Goal: Task Accomplishment & Management: Manage account settings

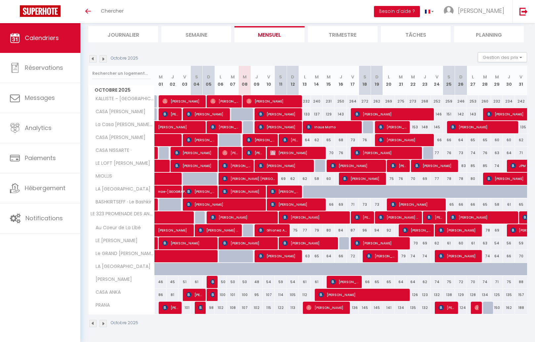
scroll to position [71, 0]
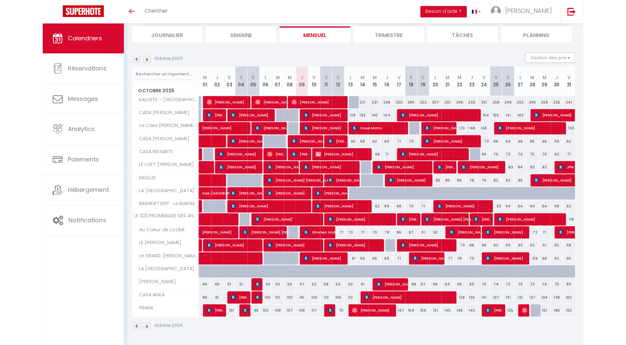
scroll to position [68, 0]
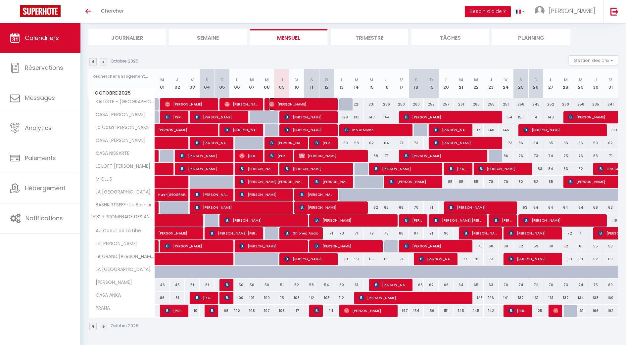
click at [317, 105] on span "[PERSON_NAME]" at bounding box center [301, 104] width 65 height 13
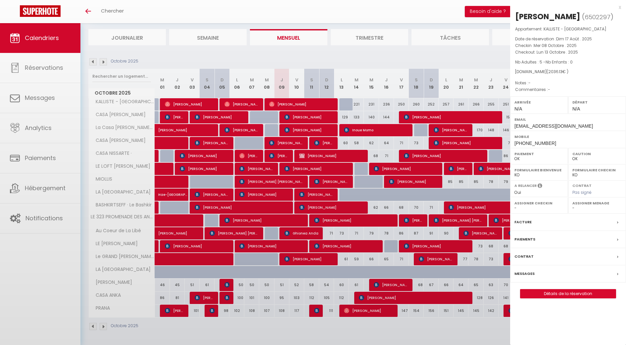
click at [317, 105] on div at bounding box center [313, 172] width 626 height 345
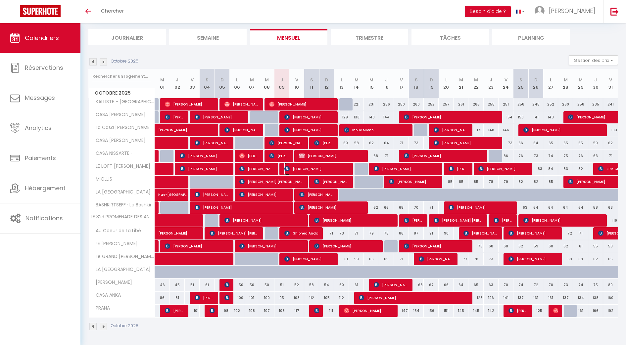
click at [313, 166] on span "[PERSON_NAME]" at bounding box center [316, 168] width 65 height 13
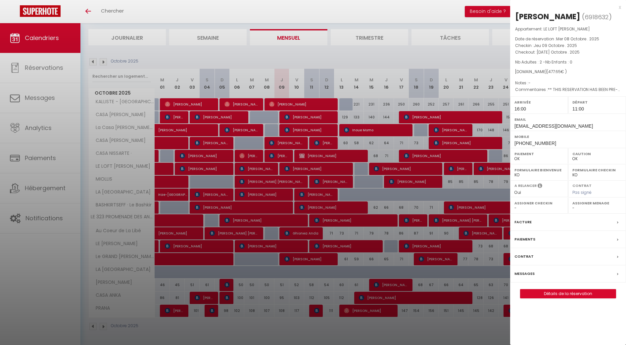
click at [541, 7] on div "x" at bounding box center [565, 7] width 111 height 8
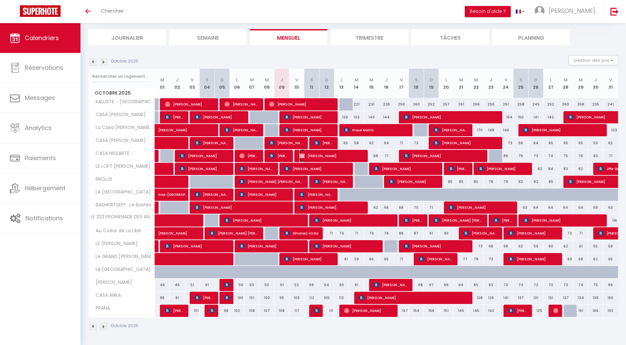
click at [307, 154] on span "[PERSON_NAME]" at bounding box center [331, 156] width 65 height 13
drag, startPoint x: 307, startPoint y: 154, endPoint x: 308, endPoint y: 146, distance: 8.3
click at [0, 0] on div at bounding box center [0, 0] width 0 height 0
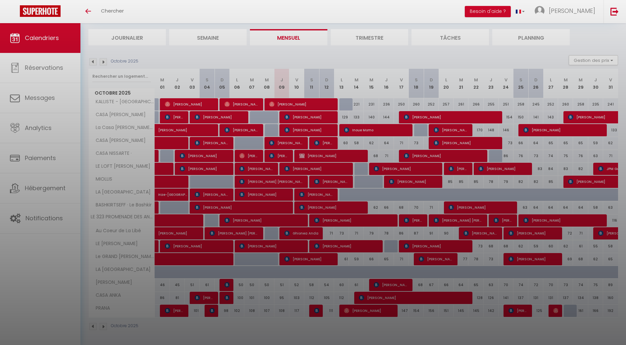
click at [308, 145] on div at bounding box center [313, 172] width 626 height 345
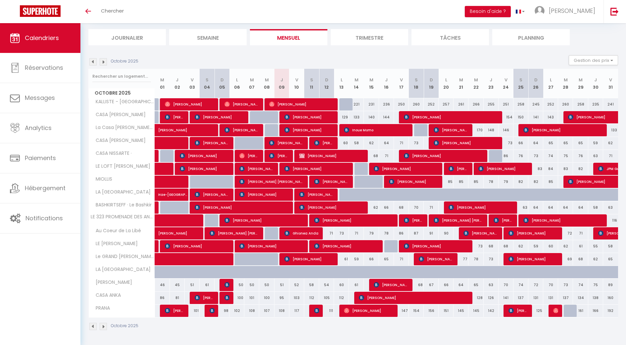
click at [350, 177] on div at bounding box center [345, 182] width 15 height 13
type input "66"
type input "Mar 14 Octobre 2025"
type input "Mer 15 Octobre 2025"
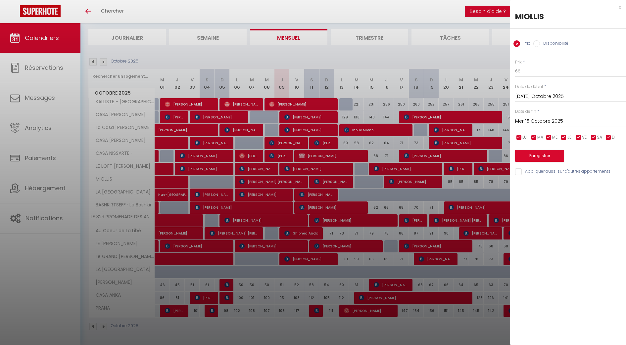
click at [350, 177] on div at bounding box center [313, 172] width 626 height 345
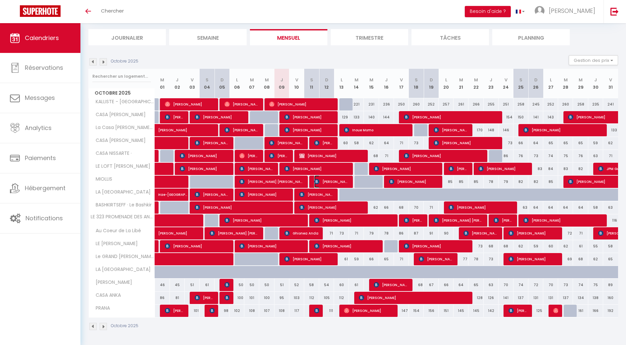
click at [338, 186] on span "Tomer OHAYON" at bounding box center [331, 181] width 35 height 13
select select "KO"
select select "0"
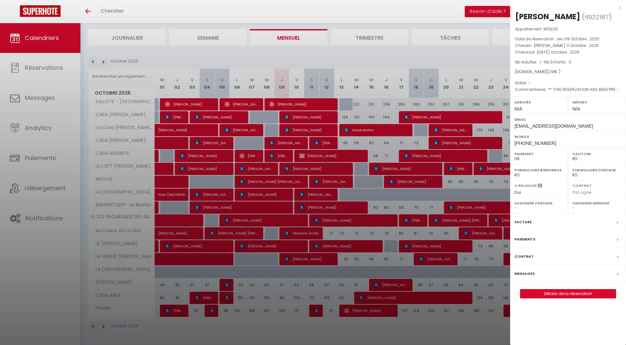
click at [541, 5] on div "x" at bounding box center [565, 7] width 111 height 8
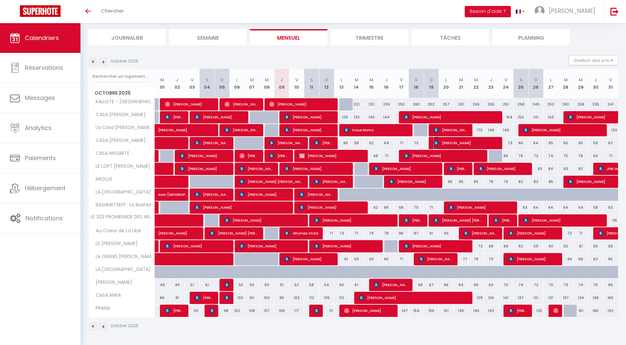
click at [440, 148] on span "[PERSON_NAME]" at bounding box center [466, 143] width 65 height 13
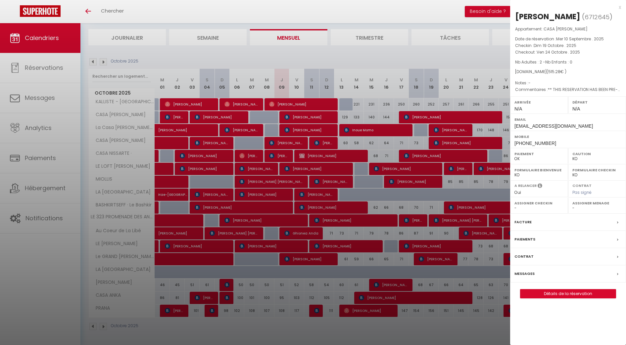
click at [440, 148] on div at bounding box center [313, 172] width 626 height 345
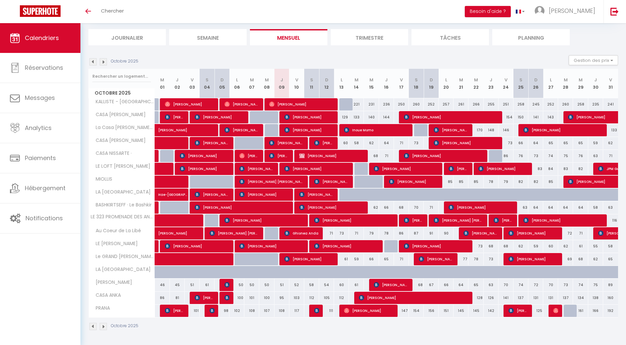
drag, startPoint x: 353, startPoint y: 170, endPoint x: 319, endPoint y: 61, distance: 114.3
click at [319, 61] on div "Octobre 2025 Gestion des prix Nb Nuits minimum Règles Disponibilité" at bounding box center [352, 62] width 529 height 14
click at [334, 111] on div "129" at bounding box center [341, 117] width 15 height 12
type input "129"
type input "Lun 13 Octobre 2025"
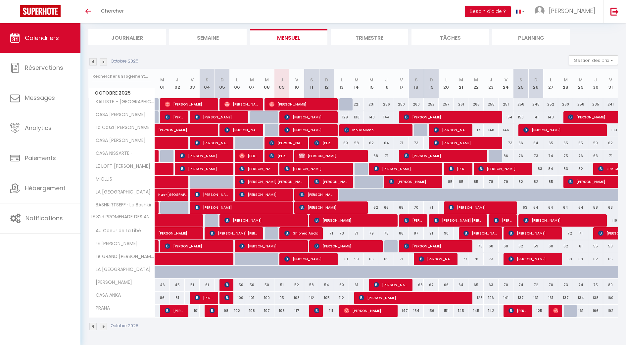
type input "Mar 14 Octobre 2025"
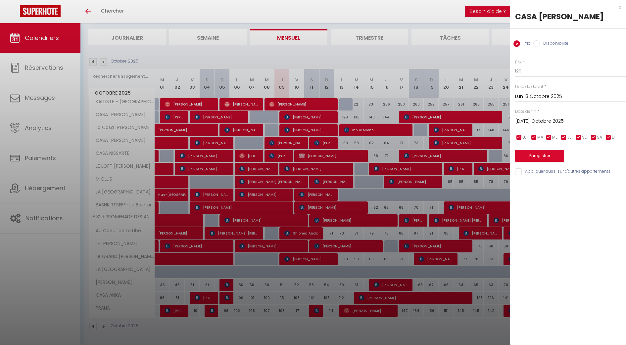
drag, startPoint x: 334, startPoint y: 111, endPoint x: 358, endPoint y: 141, distance: 38.4
click at [358, 141] on div at bounding box center [313, 172] width 626 height 345
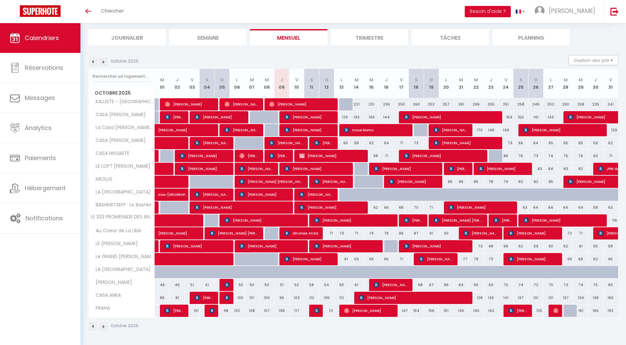
click at [497, 155] on div at bounding box center [496, 156] width 15 height 13
type input "84"
select select "1"
type input "Jeu 23 Octobre 2025"
type input "Ven 24 Octobre 2025"
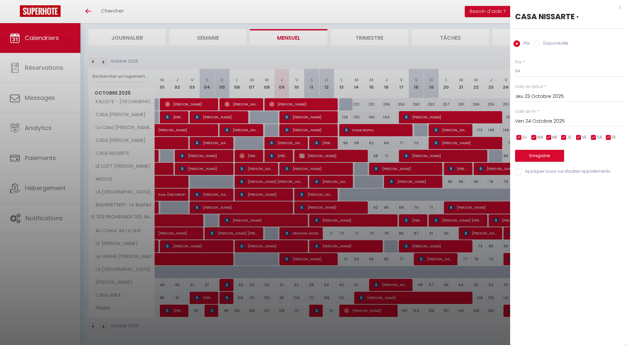
click at [539, 44] on input "Disponibilité" at bounding box center [536, 43] width 7 height 7
radio input "true"
radio input "false"
click at [541, 154] on button "Enregistrer" at bounding box center [539, 157] width 49 height 12
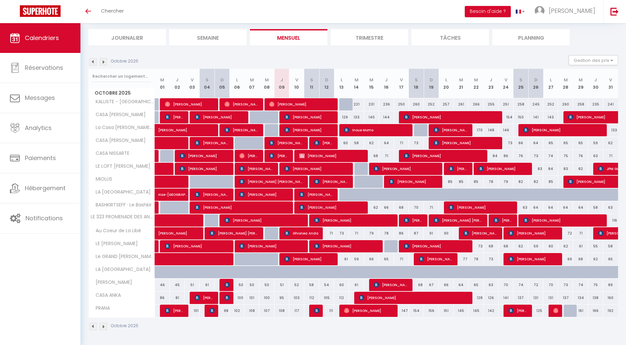
scroll to position [0, 0]
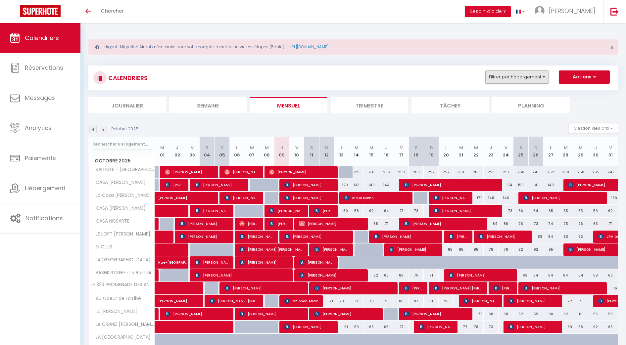
drag, startPoint x: 534, startPoint y: 70, endPoint x: 533, endPoint y: 74, distance: 4.0
click at [533, 74] on div "CALENDRIERS Filtrer par hébergement MES APPARTS CASA REINE JEANNE La Casa Reine…" at bounding box center [352, 78] width 529 height 25
click at [533, 74] on button "Filtrer par hébergement" at bounding box center [517, 76] width 64 height 13
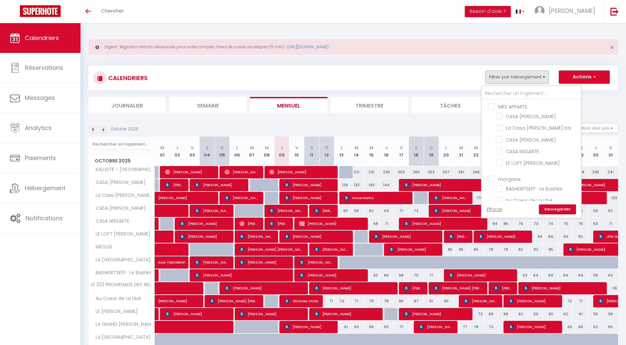
click at [488, 105] on ul "MES APPARTS CASA REINE JEANNE La Casa Reine Jeanne bis CASA MADERE CASA NISSART…" at bounding box center [530, 136] width 99 height 72
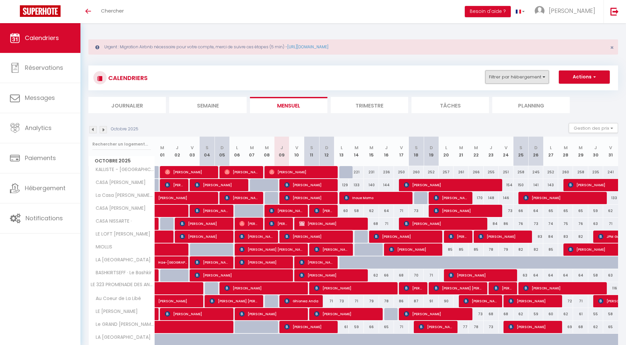
click at [526, 81] on button "Filtrer par hébergement" at bounding box center [517, 76] width 64 height 13
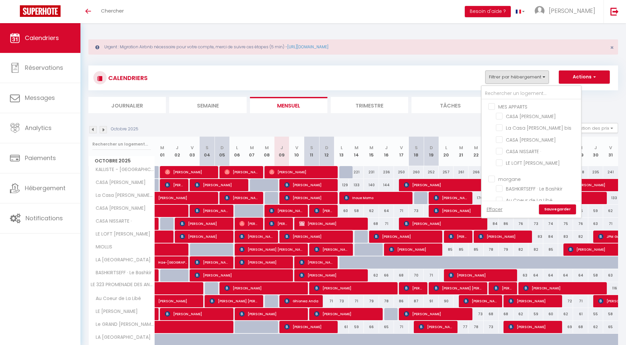
click at [487, 105] on ul "MES APPARTS CASA REINE JEANNE La Casa Reine Jeanne bis CASA MADERE CASA NISSART…" at bounding box center [530, 136] width 99 height 72
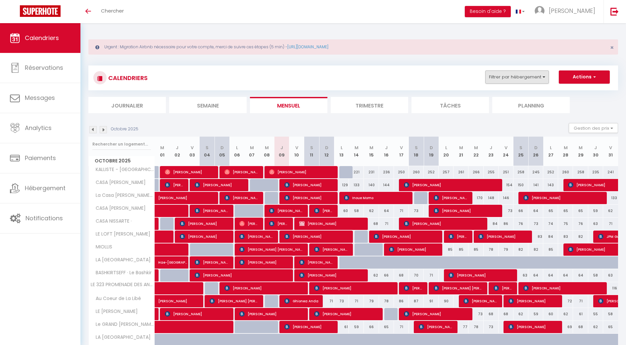
drag, startPoint x: 508, startPoint y: 86, endPoint x: 510, endPoint y: 80, distance: 6.4
click at [510, 80] on div "CALENDRIERS Filtrer par hébergement MES APPARTS CASA REINE JEANNE La Casa Reine…" at bounding box center [352, 78] width 529 height 25
click at [510, 80] on button "Filtrer par hébergement" at bounding box center [517, 76] width 64 height 13
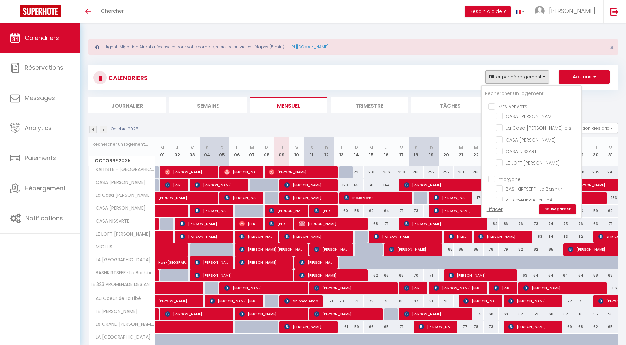
click at [495, 110] on label "MES APPARTS" at bounding box center [511, 106] width 32 height 7
click at [489, 110] on input "MES APPARTS" at bounding box center [537, 106] width 99 height 7
checkbox input "true"
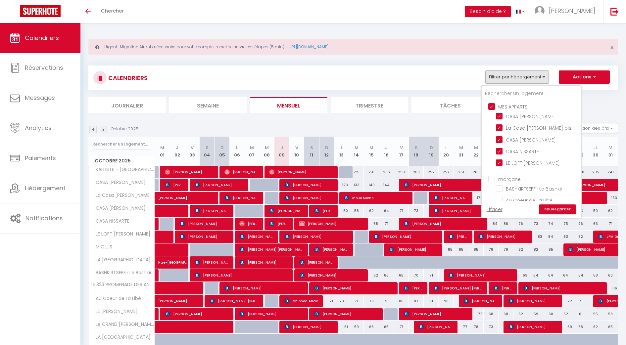
checkbox input "true"
checkbox input "false"
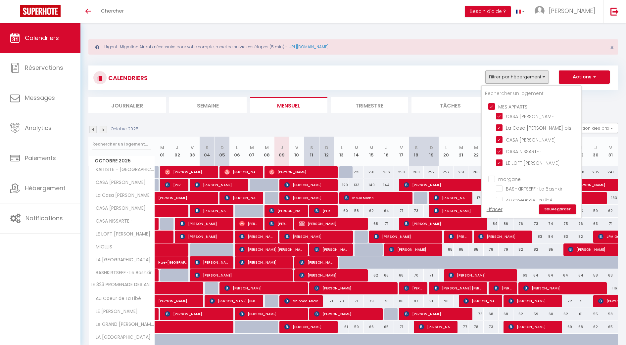
checkbox input "false"
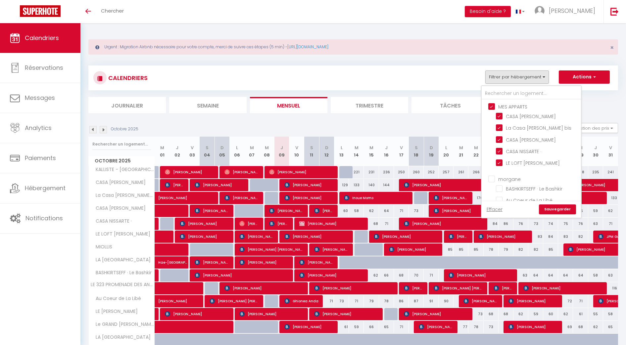
checkbox input "false"
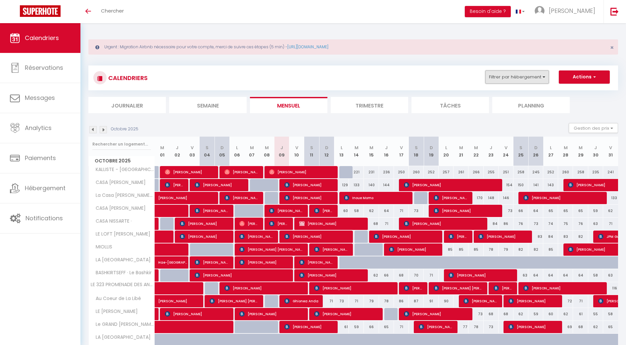
click at [507, 80] on button "Filtrer par hébergement" at bounding box center [517, 76] width 64 height 13
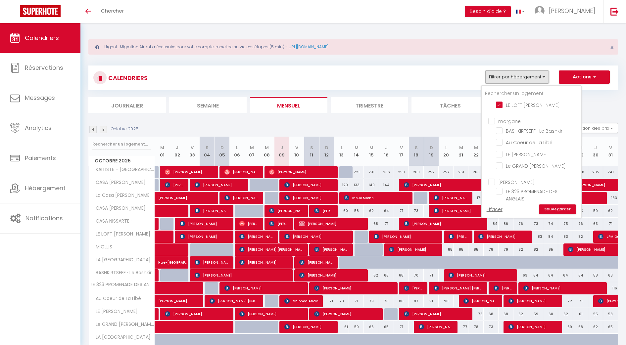
scroll to position [77, 0]
click at [500, 114] on input "BASHKIRTSEFF · Le Bashkir" at bounding box center [537, 111] width 83 height 7
checkbox input "true"
checkbox input "false"
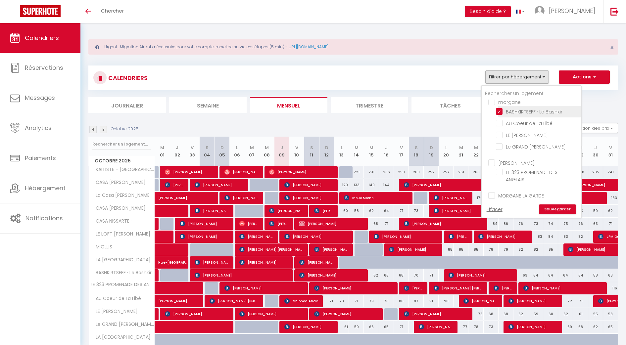
checkbox input "false"
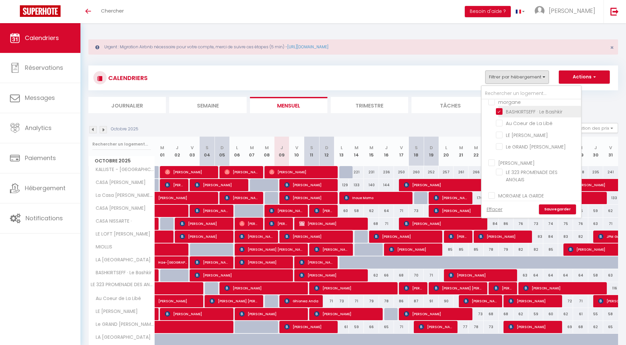
checkbox input "false"
click at [491, 162] on input "[PERSON_NAME]" at bounding box center [537, 162] width 99 height 7
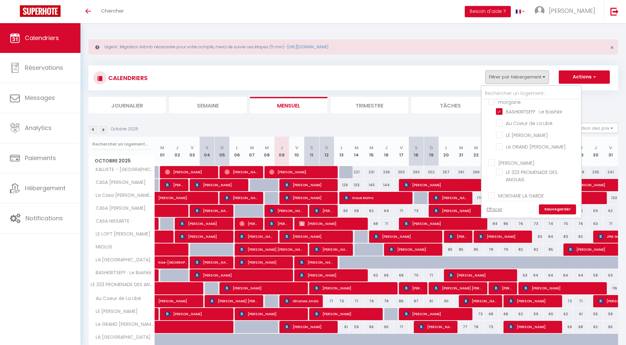
checkbox input "true"
checkbox input "false"
checkbox input "true"
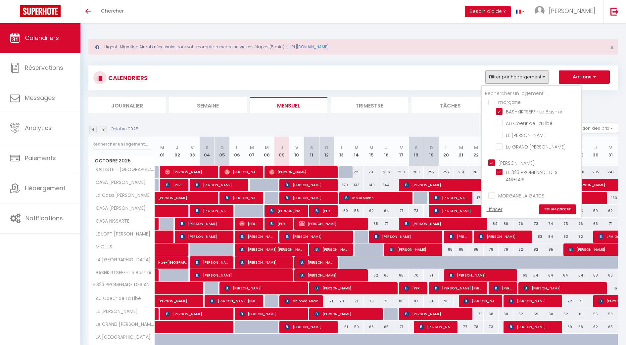
checkbox input "false"
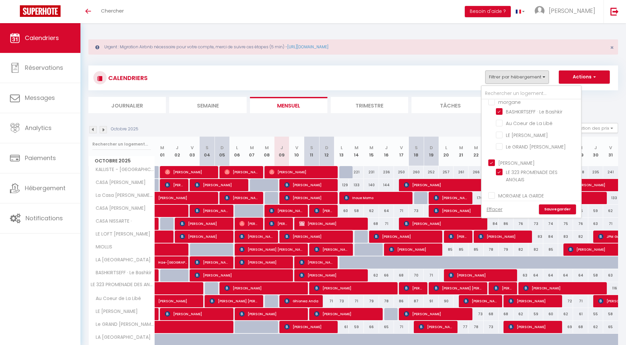
checkbox input "false"
click at [499, 156] on input "MIOLLIS" at bounding box center [537, 156] width 83 height 7
checkbox input "true"
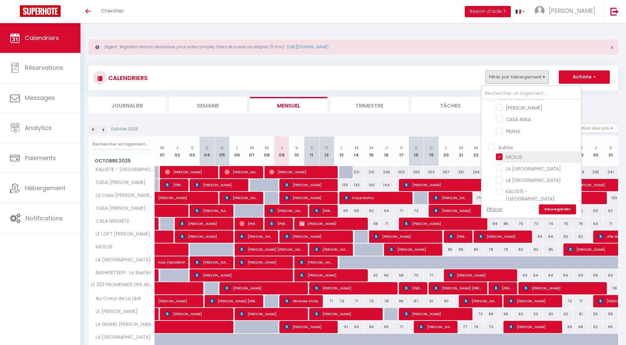
checkbox input "false"
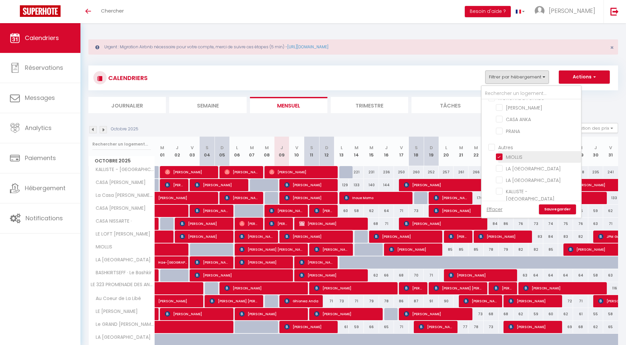
checkbox input "false"
click at [498, 194] on input "KALLISTE - [GEOGRAPHIC_DATA]" at bounding box center [537, 191] width 83 height 7
checkbox input "true"
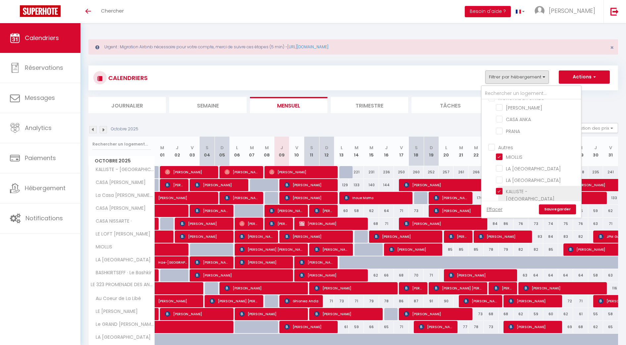
checkbox input "false"
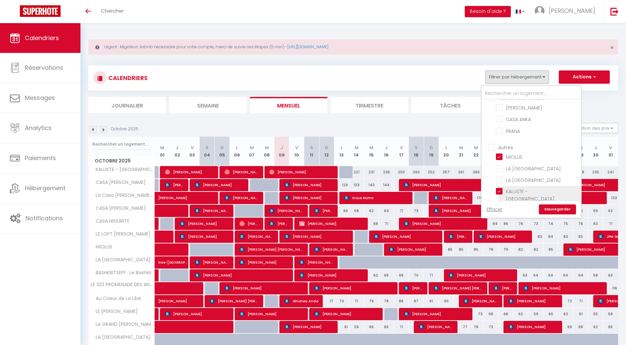
checkbox input "false"
click at [501, 166] on input "LA [GEOGRAPHIC_DATA]" at bounding box center [537, 168] width 83 height 7
checkbox input "true"
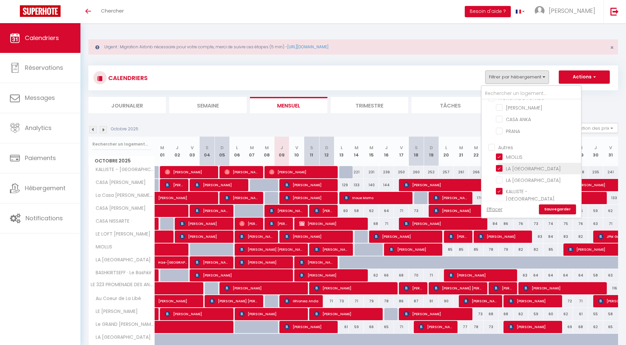
checkbox input "false"
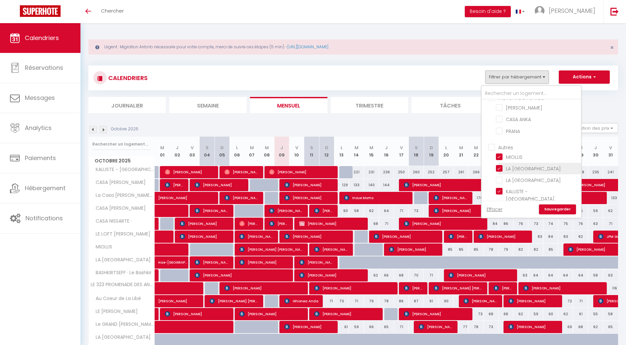
checkbox input "false"
click at [541, 206] on link "Sauvegarder" at bounding box center [557, 210] width 37 height 10
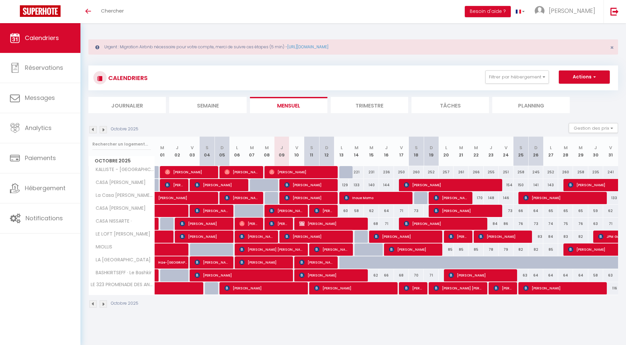
click at [105, 127] on img at bounding box center [103, 129] width 7 height 7
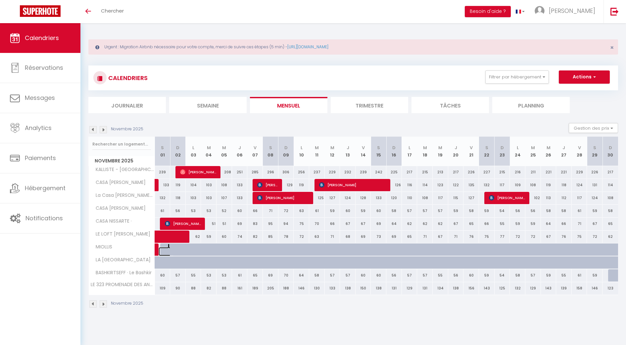
click at [160, 250] on link at bounding box center [167, 251] width 16 height 9
select select "1"
type input "Sam 01 Novembre 2025"
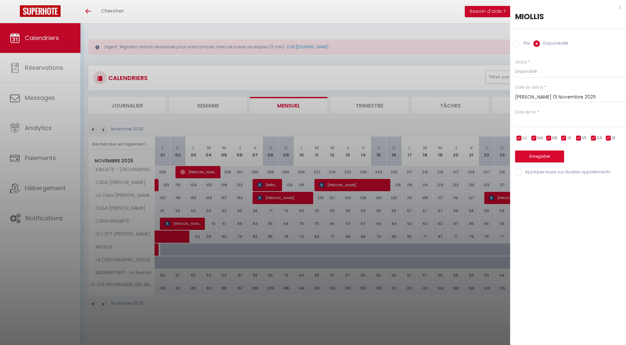
click at [541, 116] on div "< Oct 2025 > Dim Lun Mar Mer Jeu Ven Sam 1 2 3 4 5 6 7 8 9 10 11 12 13 14 15 16…" at bounding box center [570, 121] width 111 height 12
click at [541, 122] on input "text" at bounding box center [570, 122] width 111 height 9
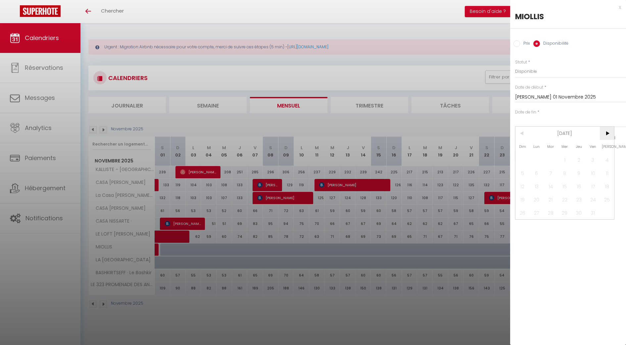
click at [541, 132] on span ">" at bounding box center [607, 133] width 14 height 13
click at [541, 171] on span "7" at bounding box center [593, 172] width 14 height 13
type input "Ven 07 Novembre 2025"
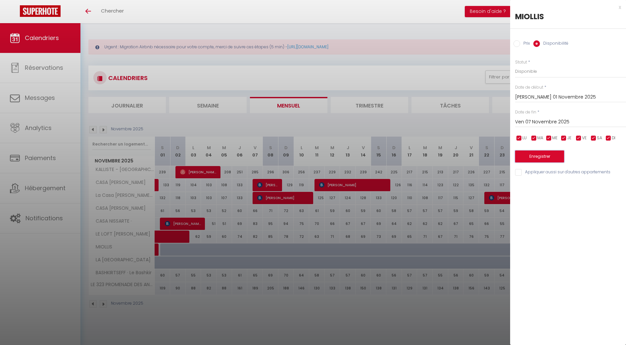
click at [541, 161] on button "Enregistrer" at bounding box center [539, 157] width 49 height 12
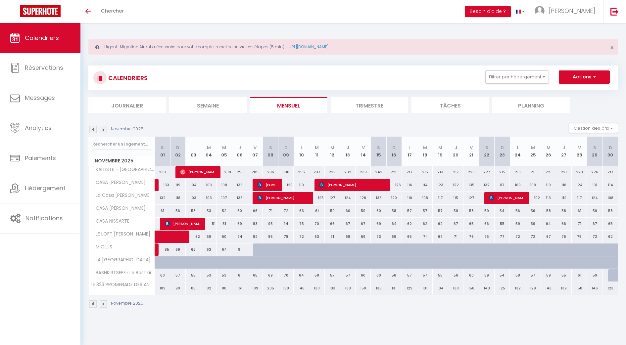
click at [176, 250] on div "69" at bounding box center [178, 250] width 16 height 12
select select "1"
type input "Dim 02 Novembre 2025"
type input "Lun 03 Novembre 2025"
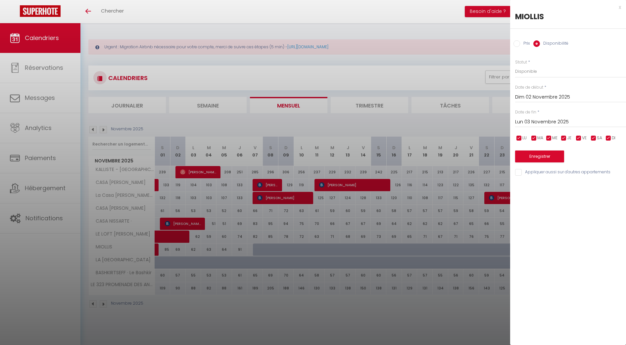
click at [176, 250] on div at bounding box center [313, 172] width 626 height 345
